Goal: Transaction & Acquisition: Purchase product/service

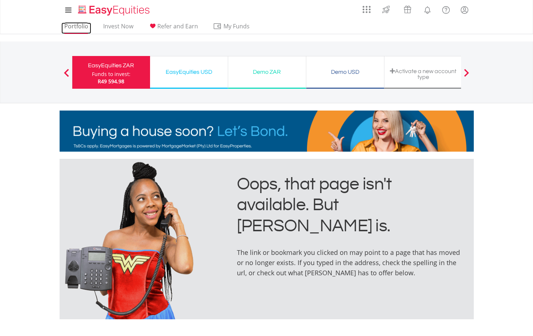
click at [75, 27] on link "Portfolio" at bounding box center [76, 28] width 30 height 11
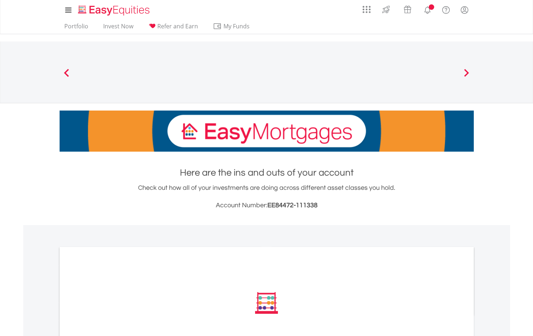
scroll to position [90, 0]
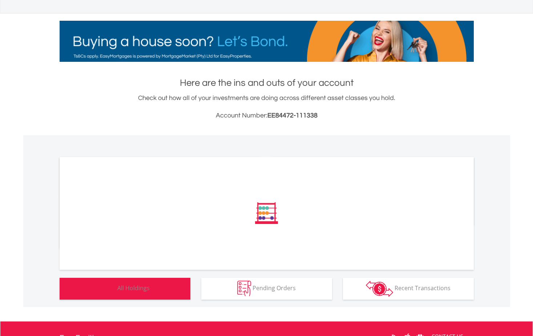
click at [135, 291] on span "All Holdings" at bounding box center [133, 288] width 32 height 8
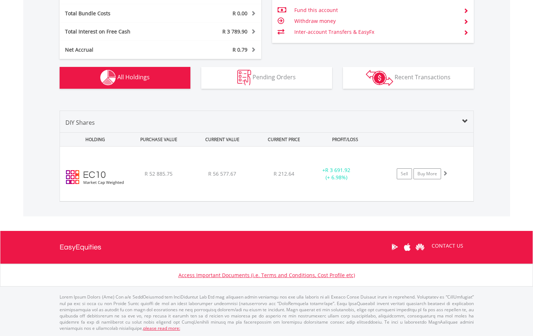
scroll to position [70, 138]
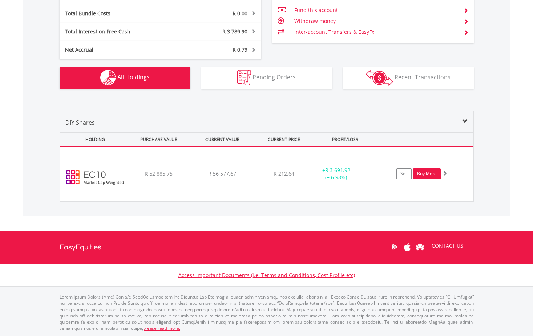
click at [422, 173] on link "Buy More" at bounding box center [427, 173] width 28 height 11
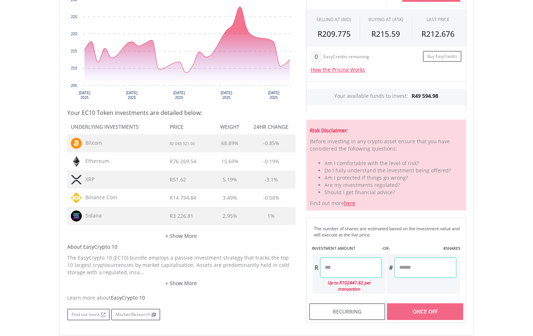
scroll to position [364, 0]
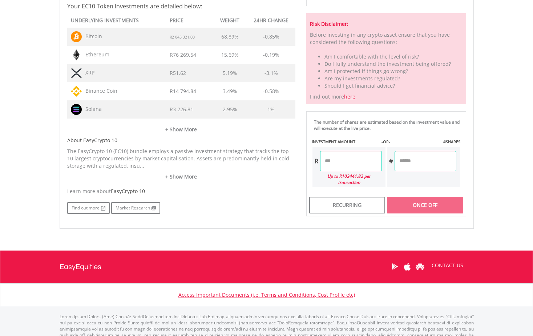
click at [349, 165] on input "number" at bounding box center [351, 161] width 62 height 20
type input "********"
type input "*******"
click at [426, 198] on div "Last Updated Price: 15-min. Delay* Price Update Cost: 2 Credits Request A Price…" at bounding box center [386, 41] width 171 height 352
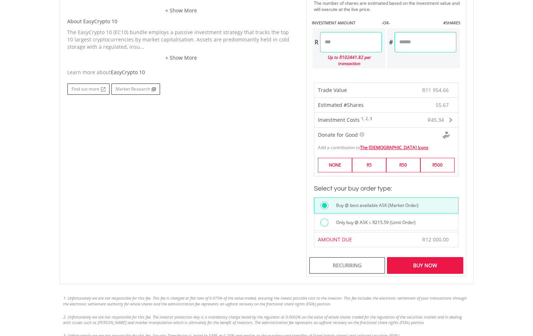
scroll to position [485, 0]
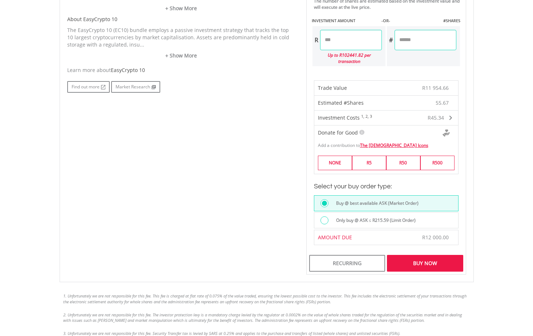
drag, startPoint x: 419, startPoint y: 257, endPoint x: 180, endPoint y: 207, distance: 244.3
click at [418, 256] on div "Buy Now" at bounding box center [425, 263] width 76 height 17
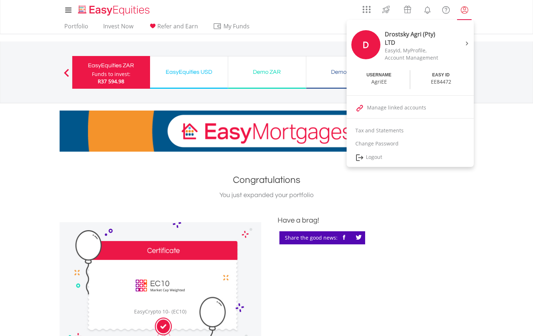
click at [466, 9] on lord-icon "My Profile" at bounding box center [464, 9] width 9 height 9
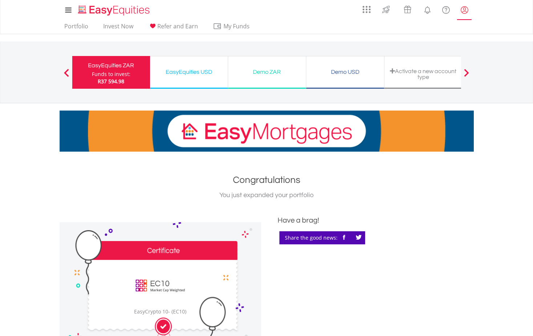
click at [466, 9] on lord-icon "My Profile" at bounding box center [464, 9] width 9 height 9
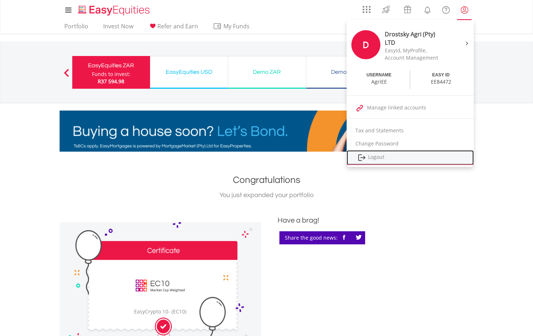
click at [372, 156] on link "Logout" at bounding box center [410, 157] width 127 height 15
